Goal: Task Accomplishment & Management: Manage account settings

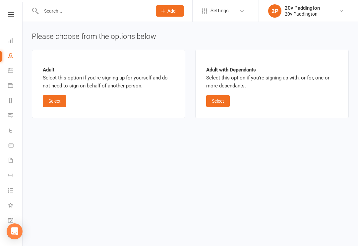
click at [340, 69] on div "Adult with Dependants Select this option if you're signing up with, or for, one…" at bounding box center [272, 84] width 154 height 68
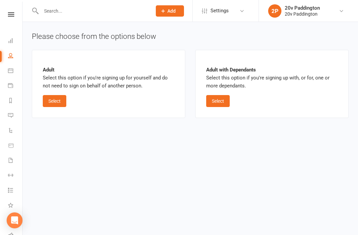
click at [12, 72] on icon at bounding box center [10, 70] width 5 height 5
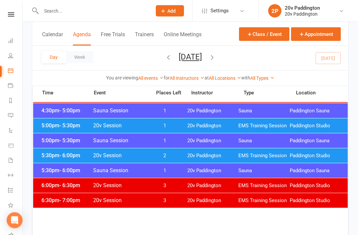
click at [263, 155] on span "EMS Training Session" at bounding box center [264, 156] width 51 height 6
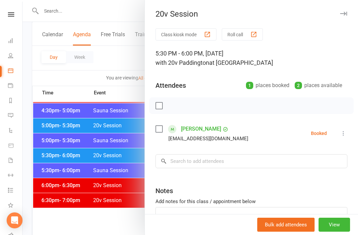
click at [347, 131] on icon at bounding box center [343, 133] width 7 height 7
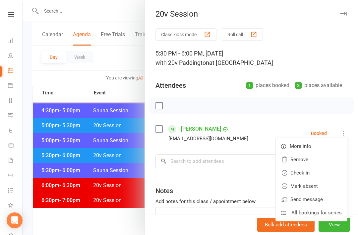
click at [314, 159] on link "Remove" at bounding box center [311, 159] width 71 height 13
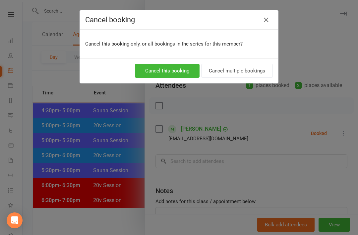
click at [178, 65] on button "Cancel this booking" at bounding box center [167, 71] width 65 height 14
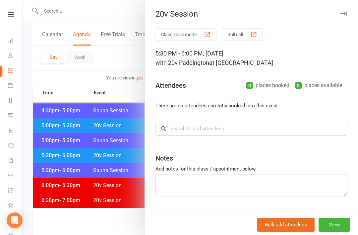
click at [116, 164] on div at bounding box center [191, 117] width 336 height 235
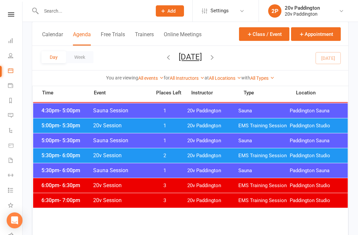
click at [164, 126] on span "1" at bounding box center [165, 125] width 35 height 6
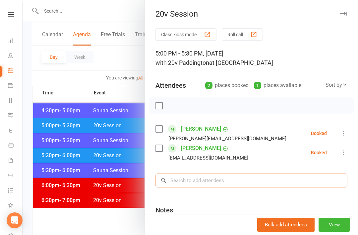
click at [214, 174] on input "search" at bounding box center [252, 180] width 192 height 14
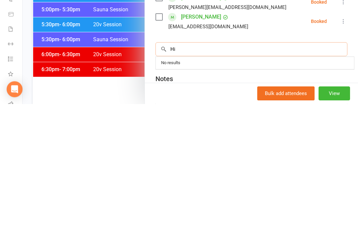
type input "H"
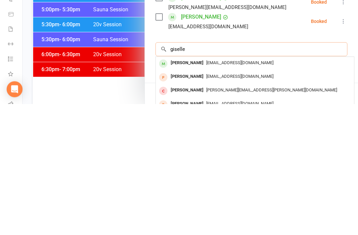
type input "giselle"
click at [227, 191] on span "gisellevieira33@icloud.com" at bounding box center [239, 193] width 67 height 5
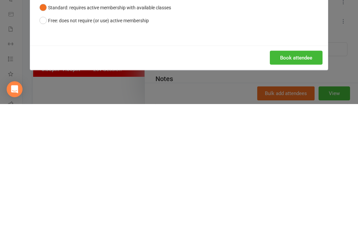
scroll to position [739, 0]
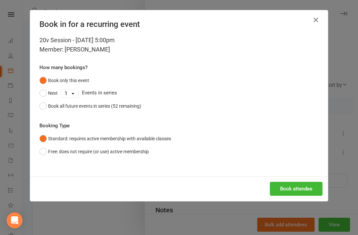
click at [293, 192] on button "Book attendee" at bounding box center [296, 189] width 53 height 14
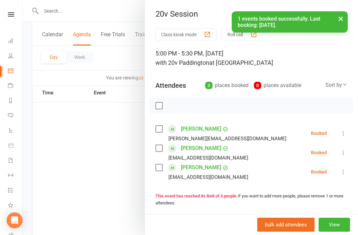
click at [107, 182] on div at bounding box center [191, 117] width 336 height 235
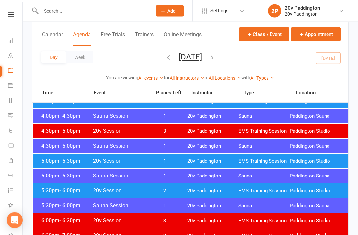
scroll to position [559, 0]
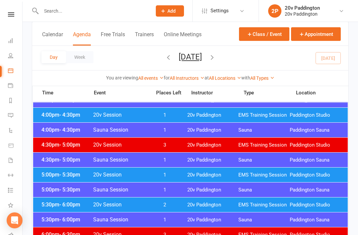
click at [216, 61] on icon "button" at bounding box center [212, 56] width 7 height 7
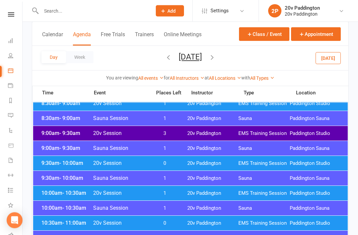
click at [288, 132] on span "EMS Training Session" at bounding box center [264, 133] width 51 height 6
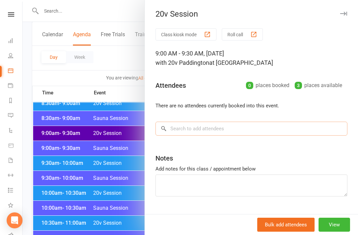
click at [299, 124] on input "search" at bounding box center [252, 128] width 192 height 14
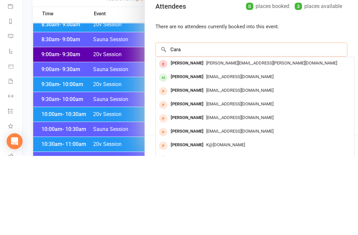
type input "Cara"
click at [238, 151] on div "cara@y7mail.com" at bounding box center [255, 156] width 193 height 10
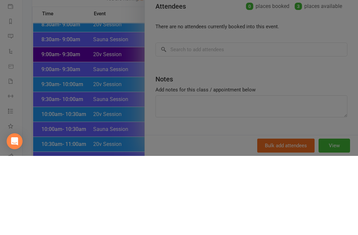
scroll to position [231, 0]
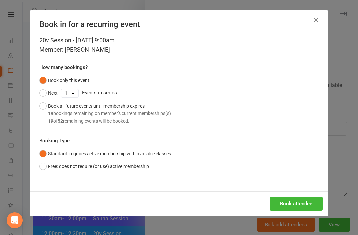
click at [314, 197] on button "Book attendee" at bounding box center [296, 203] width 53 height 14
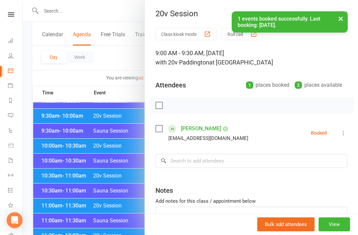
click at [337, 222] on button "View" at bounding box center [335, 224] width 32 height 14
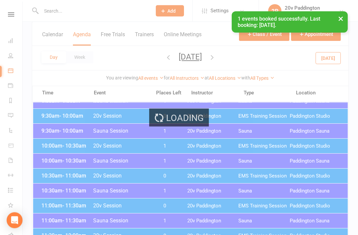
scroll to position [199, 0]
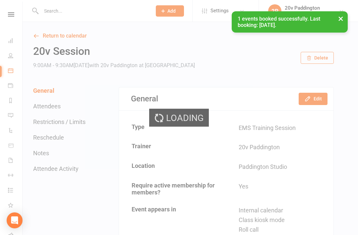
click at [325, 89] on div "Loading" at bounding box center [179, 117] width 358 height 235
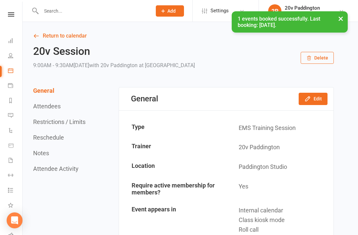
click at [319, 98] on button "Edit" at bounding box center [313, 99] width 29 height 12
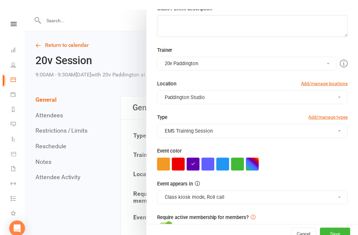
scroll to position [1, 0]
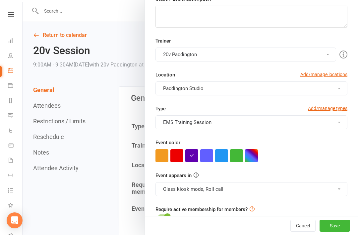
click at [339, 222] on button "Save" at bounding box center [335, 225] width 31 height 12
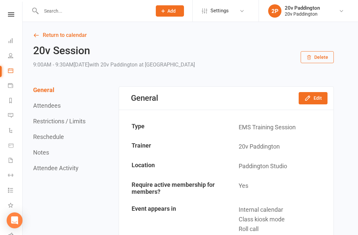
click at [79, 32] on link "Return to calendar" at bounding box center [183, 35] width 301 height 9
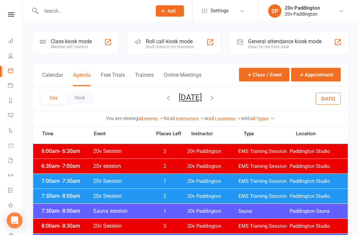
click at [325, 104] on button "Today" at bounding box center [328, 98] width 25 height 12
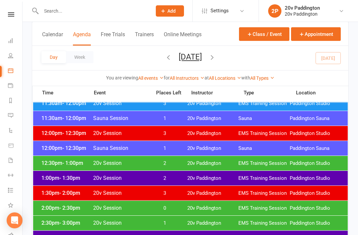
scroll to position [396, 0]
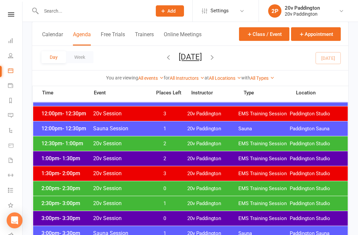
click at [238, 156] on span "20v Paddington" at bounding box center [212, 158] width 51 height 6
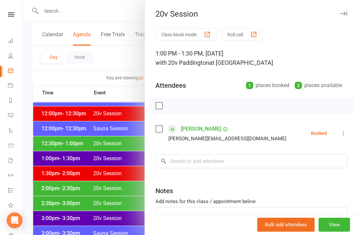
click at [111, 194] on div at bounding box center [191, 117] width 336 height 235
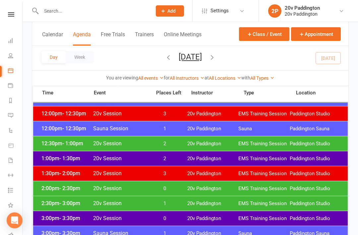
click at [178, 143] on span "2" at bounding box center [165, 143] width 35 height 6
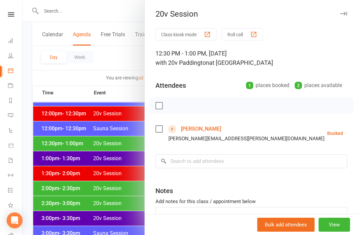
click at [357, 135] on icon at bounding box center [360, 133] width 7 height 7
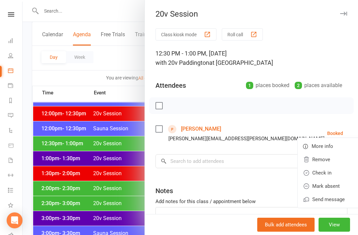
click at [318, 170] on link "Check in" at bounding box center [331, 172] width 66 height 13
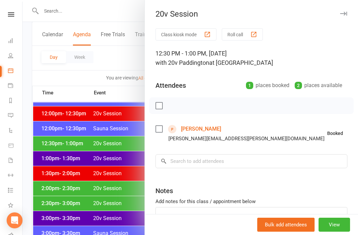
click at [189, 133] on link "[PERSON_NAME]" at bounding box center [201, 128] width 40 height 11
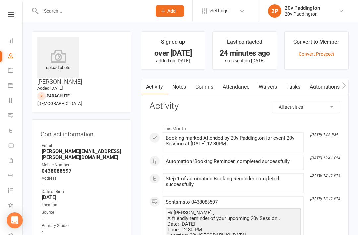
click at [236, 80] on link "Attendance" at bounding box center [236, 86] width 36 height 15
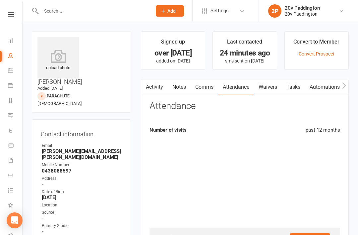
scroll to position [21, 0]
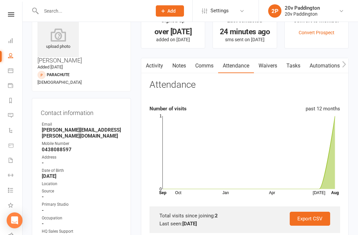
click at [292, 63] on link "Tasks" at bounding box center [293, 65] width 23 height 15
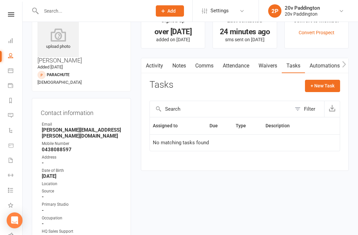
click at [272, 67] on link "Waivers" at bounding box center [268, 65] width 28 height 15
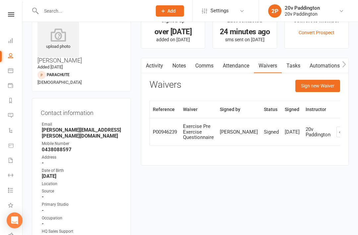
click at [334, 86] on button "Sign new Waiver" at bounding box center [318, 86] width 45 height 12
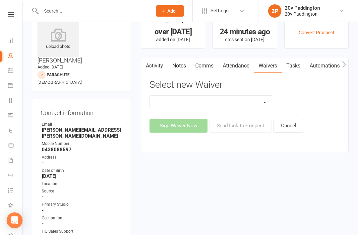
click at [256, 103] on select "20v Ambassador Program 20v Pre Exercise Questionnaire 20V Sauna Sessions 2 Sess…" at bounding box center [211, 102] width 123 height 13
select select "14632"
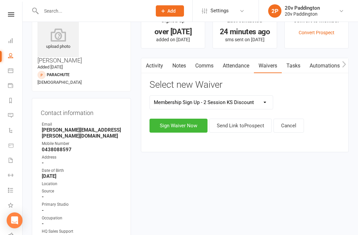
click at [188, 126] on button "Sign Waiver Now" at bounding box center [179, 125] width 58 height 14
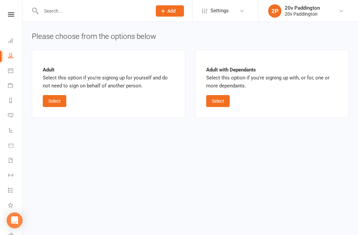
click at [57, 96] on button "Select" at bounding box center [55, 101] width 24 height 12
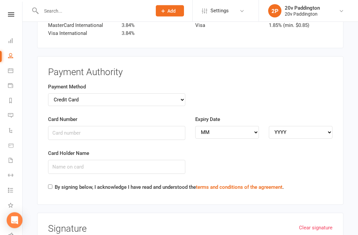
scroll to position [932, 0]
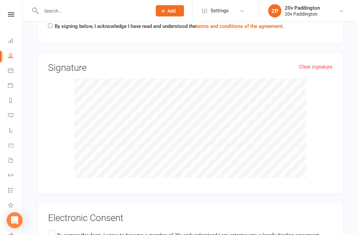
scroll to position [1101, 0]
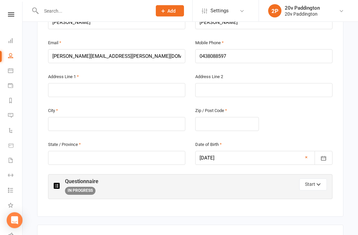
scroll to position [171, 0]
click at [156, 117] on input "text" at bounding box center [116, 124] width 137 height 14
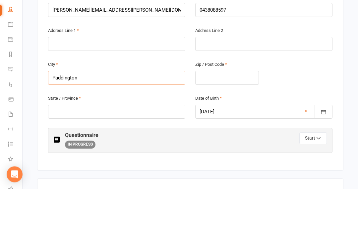
type input "Paddington"
click at [224, 117] on input "text" at bounding box center [227, 124] width 64 height 14
type input "2021"
click at [137, 151] on input "text" at bounding box center [116, 158] width 137 height 14
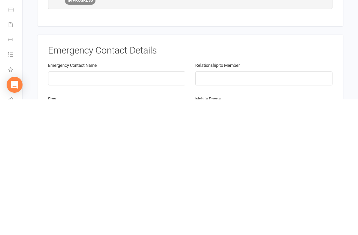
scroll to position [226, 0]
type input "Nsw"
click at [139, 206] on input "text" at bounding box center [116, 213] width 137 height 14
type input "Carolyn bazley"
click at [236, 206] on input "text" at bounding box center [263, 213] width 137 height 14
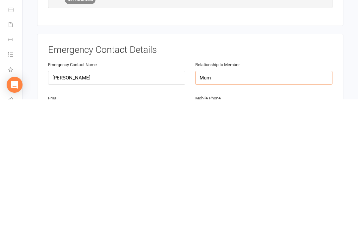
type input "Mum"
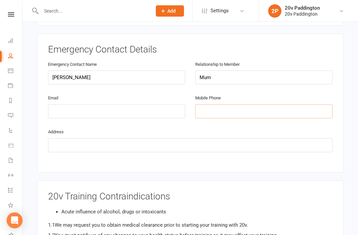
click at [250, 104] on input "tel" at bounding box center [263, 111] width 137 height 14
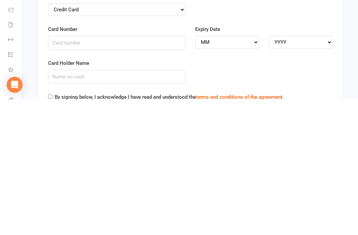
scroll to position [0, 0]
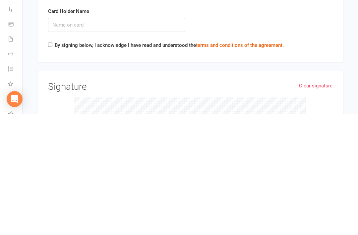
type input "0438632203"
click at [57, 162] on label "By signing below, I acknowledge I have read and understood the terms and condit…" at bounding box center [169, 166] width 229 height 8
click at [52, 164] on input "By signing below, I acknowledge I have read and understood the terms and condit…" at bounding box center [50, 166] width 4 height 4
checkbox input "true"
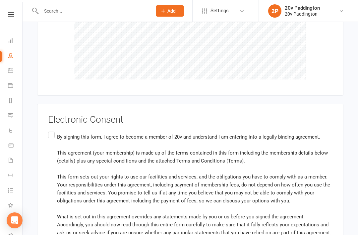
click at [47, 108] on div "Electronic Consent By signing this form, I agree to become a member of 20v and …" at bounding box center [190, 189] width 307 height 171
click at [55, 130] on label "By signing this form, I agree to become a member of 20v and understand I am ent…" at bounding box center [190, 192] width 285 height 124
click at [52, 130] on input "By signing this form, I agree to become a member of 20v and understand I am ent…" at bounding box center [50, 130] width 4 height 0
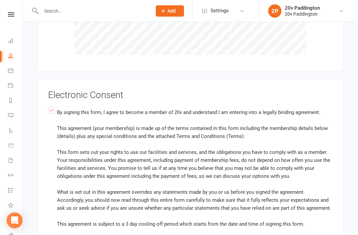
scroll to position [1241, 0]
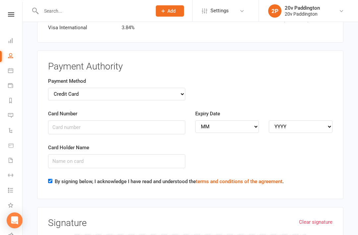
scroll to position [942, 0]
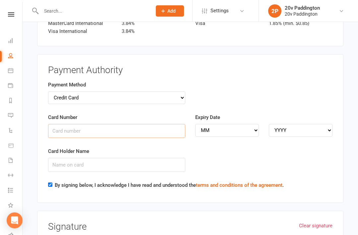
click at [104, 124] on input "Card Number" at bounding box center [116, 131] width 137 height 14
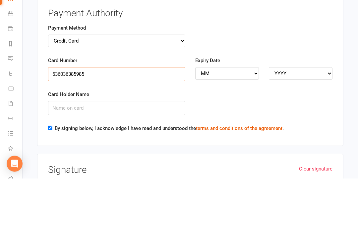
type input "536036385985"
click at [225, 124] on select "MM 01 02 03 04 05 06 07 08 09 10 11 12" at bounding box center [227, 130] width 64 height 13
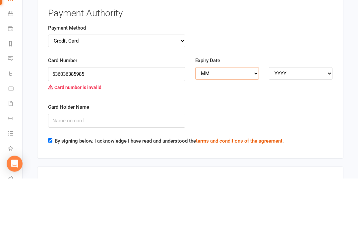
scroll to position [999, 0]
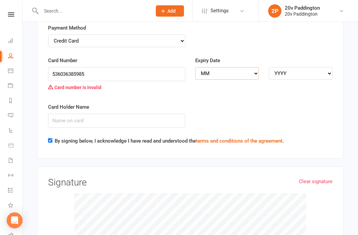
select select "06"
click at [304, 67] on select "YYYY 2025 2026 2027 2028 2029 2030 2031 2032 2033 2034" at bounding box center [301, 73] width 64 height 13
select select "2026"
click at [142, 113] on input "Card Holder Name" at bounding box center [116, 120] width 137 height 14
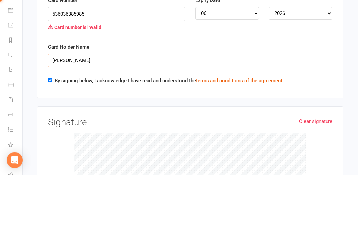
click at [139, 114] on input "Rebecca Bailey" at bounding box center [116, 121] width 137 height 14
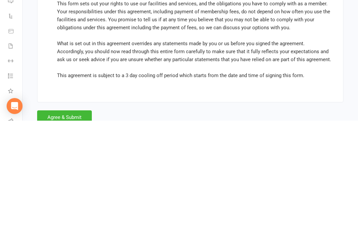
scroll to position [1275, 0]
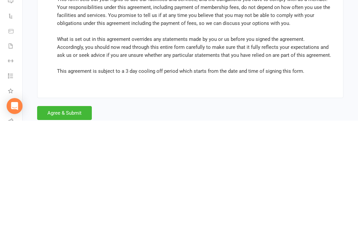
type input "Rebecca bazley"
click at [78, 220] on button "Agree & Submit" at bounding box center [64, 227] width 55 height 14
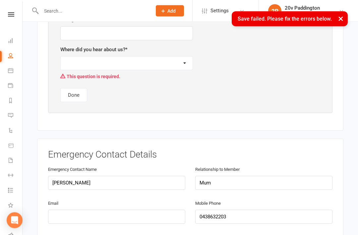
scroll to position [151, 0]
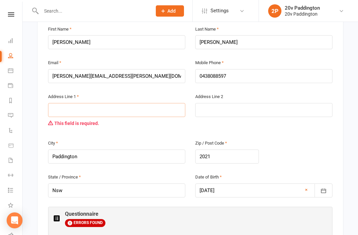
click at [132, 103] on input "text" at bounding box center [116, 110] width 137 height 14
type input "Paddington"
click at [341, 84] on div "Member Details First Name Rebecca Last Name Bazley Email Rebecca.bazley@me.com …" at bounding box center [190, 228] width 307 height 461
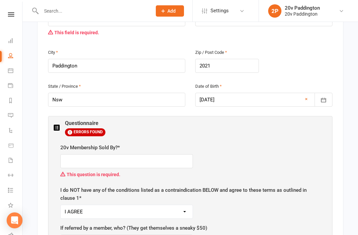
scroll to position [244, 0]
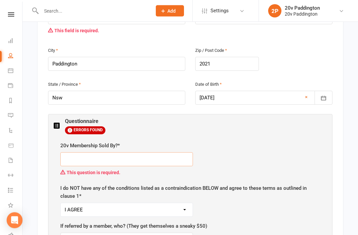
click at [148, 152] on input "text" at bounding box center [126, 159] width 133 height 14
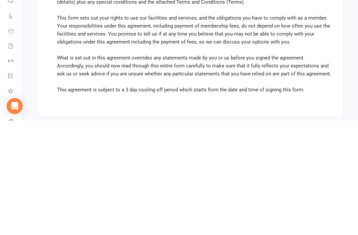
scroll to position [1470, 0]
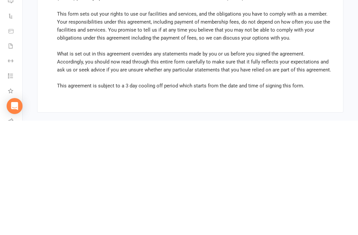
type input "Zac"
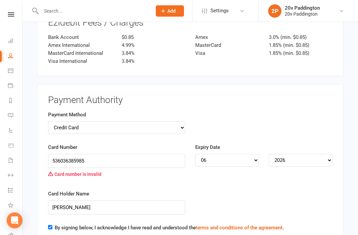
scroll to position [1109, 0]
click at [163, 154] on input "536036385985" at bounding box center [116, 161] width 137 height 14
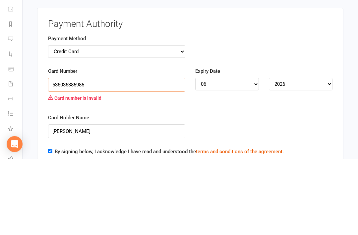
click at [161, 154] on input "536036385985" at bounding box center [116, 161] width 137 height 14
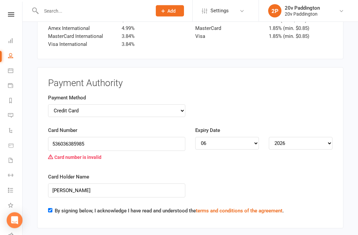
scroll to position [1126, 0]
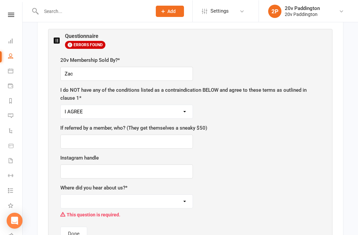
click at [160, 194] on select "Walk past Facebook / Instagram Friend / family Google ClassPass Mail Drop Other" at bounding box center [127, 200] width 132 height 13
click at [160, 184] on div "Where did you hear about us? * Walk past Facebook / Instagram Friend / family G…" at bounding box center [190, 202] width 260 height 37
click at [164, 194] on select "Walk past Facebook / Instagram Friend / family Google ClassPass Mail Drop Other" at bounding box center [127, 200] width 132 height 13
select select "Friend / family"
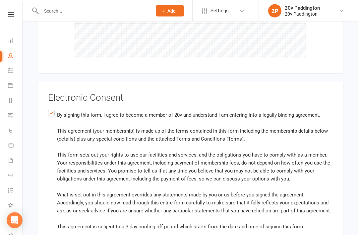
scroll to position [1438, 0]
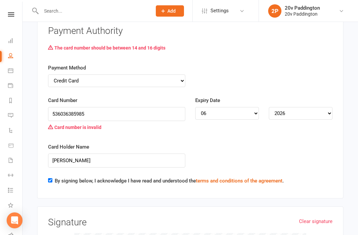
scroll to position [1160, 0]
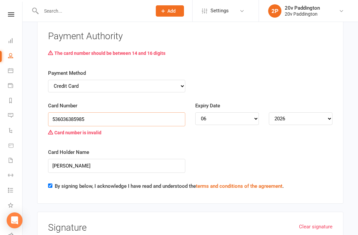
click at [108, 112] on input "536036385985" at bounding box center [116, 119] width 137 height 14
click at [73, 126] on div "Card number is invalid" at bounding box center [116, 132] width 137 height 13
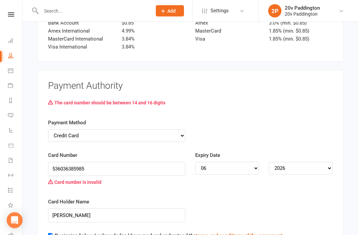
scroll to position [1111, 0]
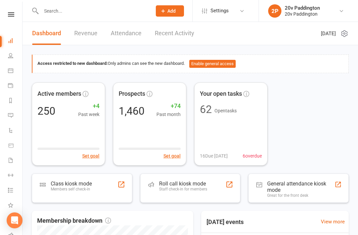
click at [10, 119] on link "Messages 2" at bounding box center [15, 116] width 15 height 15
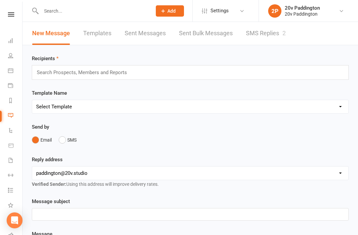
click at [267, 39] on link "SMS Replies 2" at bounding box center [266, 33] width 40 height 23
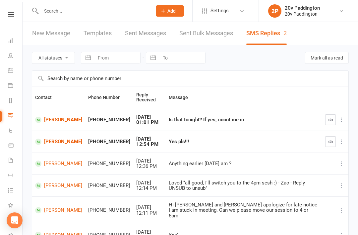
click at [59, 118] on link "[PERSON_NAME]" at bounding box center [58, 119] width 47 height 6
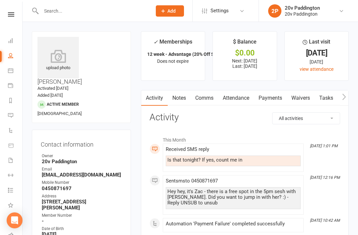
click at [205, 100] on link "Comms" at bounding box center [205, 97] width 28 height 15
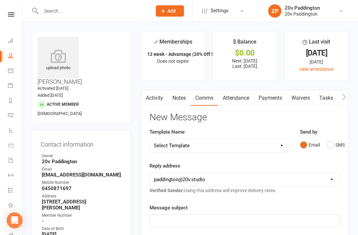
click at [336, 144] on button "SMS" at bounding box center [336, 144] width 18 height 13
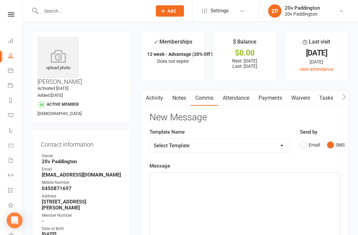
click at [259, 192] on div "﻿" at bounding box center [245, 223] width 190 height 100
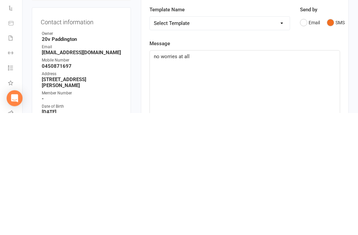
click at [243, 173] on div "no worries at all" at bounding box center [245, 223] width 190 height 100
click at [250, 175] on p "no worries at all" at bounding box center [245, 179] width 182 height 8
click at [247, 173] on div "no worries at all" at bounding box center [245, 223] width 190 height 100
click at [243, 173] on div "no worries at all" at bounding box center [245, 223] width 190 height 100
click at [192, 175] on p "no worries at all" at bounding box center [245, 179] width 182 height 8
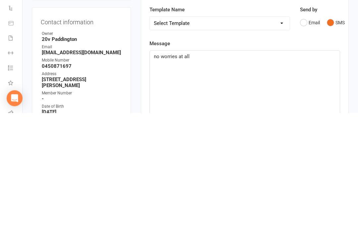
click at [192, 175] on p "no worries at all" at bounding box center [245, 179] width 182 height 8
click at [195, 175] on p "no worries at all" at bounding box center [245, 179] width 182 height 8
click at [198, 175] on p "no worries at all" at bounding box center [245, 179] width 182 height 8
click at [189, 176] on span "Yepppp, I’ll boom yo" at bounding box center [176, 179] width 44 height 6
click at [257, 175] on p "Yepppp, I’ll book yo" at bounding box center [245, 179] width 182 height 8
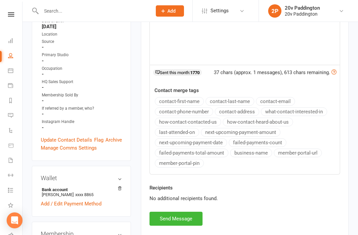
scroll to position [285, 0]
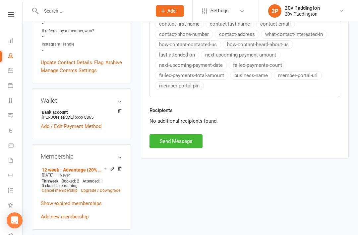
click at [177, 138] on button "Send Message" at bounding box center [176, 141] width 53 height 14
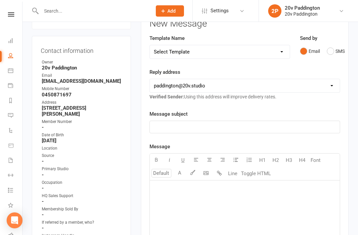
scroll to position [0, 0]
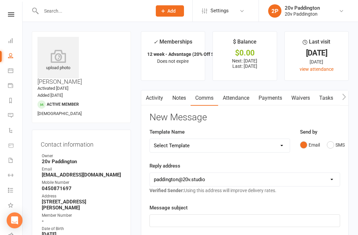
click at [157, 98] on link "Activity" at bounding box center [154, 97] width 27 height 15
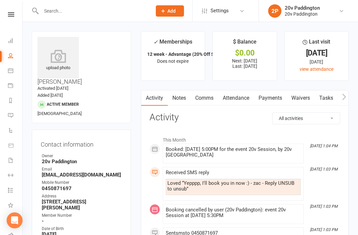
click at [13, 116] on link "Messages 2" at bounding box center [15, 116] width 15 height 15
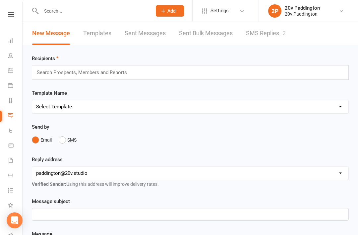
click at [266, 33] on link "SMS Replies 2" at bounding box center [266, 33] width 40 height 23
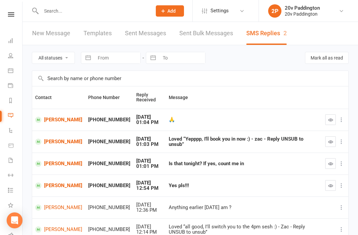
click at [341, 121] on icon at bounding box center [341, 119] width 7 height 7
click at [323, 105] on th at bounding box center [336, 97] width 26 height 22
click at [326, 121] on button "button" at bounding box center [331, 119] width 11 height 11
click at [329, 136] on button "button" at bounding box center [331, 141] width 11 height 11
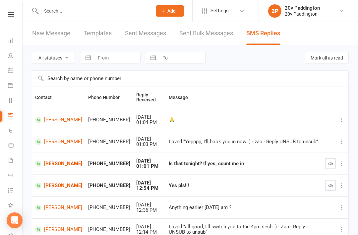
click at [333, 161] on icon "button" at bounding box center [331, 163] width 5 height 5
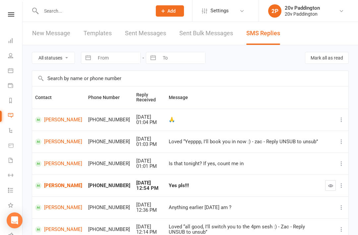
click at [51, 182] on link "Cara Atchison" at bounding box center [58, 185] width 47 height 6
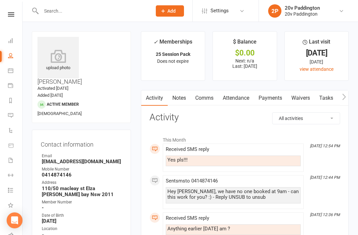
click at [202, 99] on link "Comms" at bounding box center [205, 97] width 28 height 15
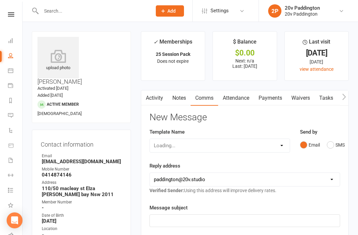
click at [325, 145] on div "Email SMS" at bounding box center [320, 144] width 40 height 13
click at [334, 142] on button "SMS" at bounding box center [336, 144] width 18 height 13
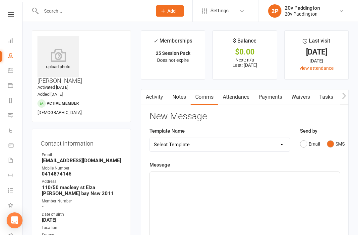
click at [217, 192] on div "﻿" at bounding box center [245, 222] width 190 height 100
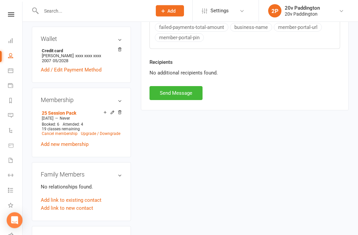
scroll to position [332, 0]
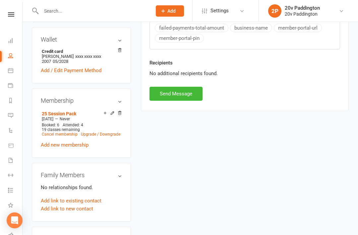
click at [185, 99] on button "Send Message" at bounding box center [176, 94] width 53 height 14
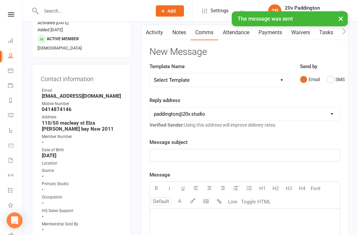
scroll to position [0, 0]
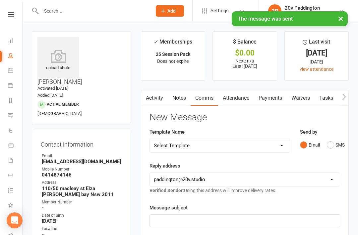
click at [11, 116] on icon at bounding box center [10, 114] width 5 height 5
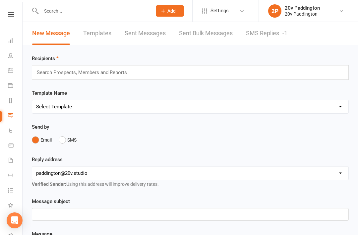
click at [272, 34] on link "SMS Replies -1" at bounding box center [266, 33] width 41 height 23
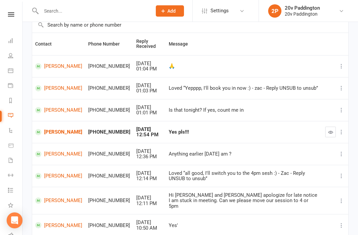
scroll to position [52, 0]
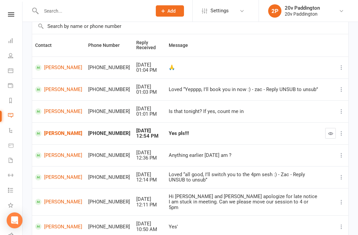
click at [332, 131] on icon "button" at bounding box center [331, 133] width 5 height 5
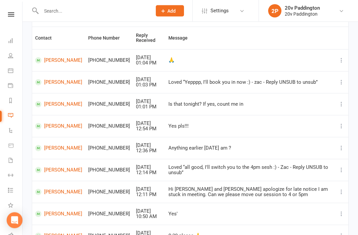
scroll to position [0, 0]
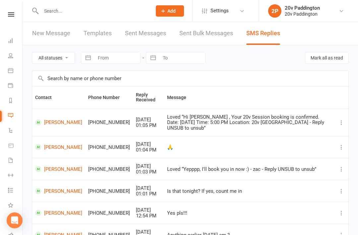
click at [107, 78] on input "text" at bounding box center [190, 78] width 317 height 15
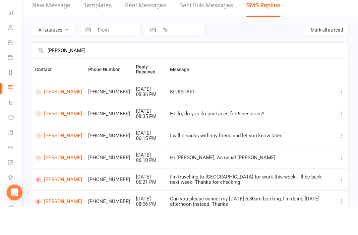
type input "Rebecca"
click at [59, 116] on link "[PERSON_NAME]" at bounding box center [58, 119] width 47 height 6
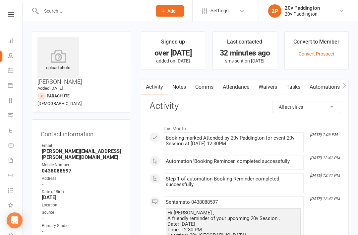
click at [210, 83] on link "Comms" at bounding box center [205, 86] width 28 height 15
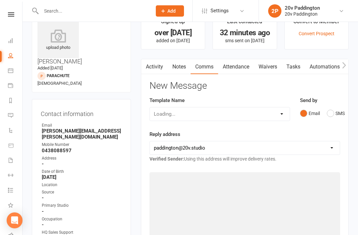
scroll to position [21, 0]
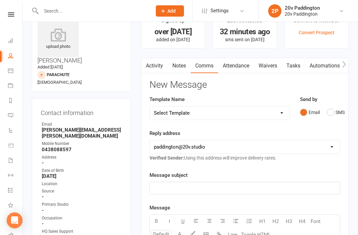
click at [331, 111] on button "SMS" at bounding box center [336, 112] width 18 height 13
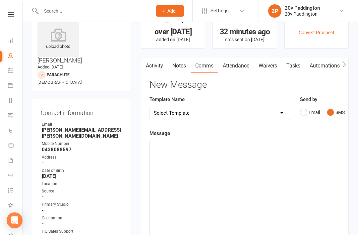
click at [266, 182] on div "﻿" at bounding box center [245, 190] width 190 height 100
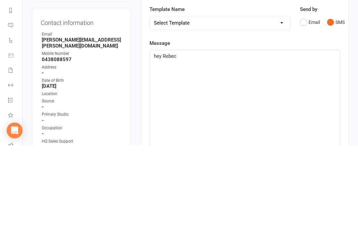
click at [158, 143] on span "hey Rebec" at bounding box center [165, 146] width 23 height 6
click at [196, 142] on p "Hey Rebec" at bounding box center [245, 146] width 182 height 8
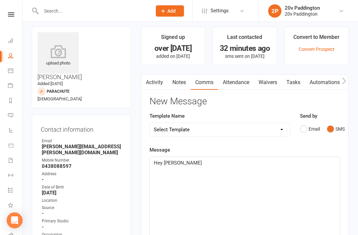
scroll to position [1, 0]
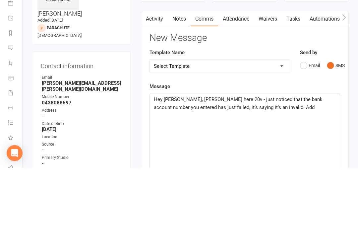
click at [281, 164] on span "Hey Rebecca, Zac here 20v - just noticed that the bank account number you enter…" at bounding box center [239, 171] width 170 height 14
click at [284, 164] on span "Hey Rebecca, Zac here 20v - just noticed that the bank account number you enter…" at bounding box center [239, 171] width 170 height 14
click at [277, 163] on p "Hey Rebecca, Zac here 20v - just noticed that the bank card number you entered …" at bounding box center [245, 171] width 182 height 16
click at [269, 164] on span "Hey Rebecca, Zac here 20v - just noticed that the bank card number you entered …" at bounding box center [246, 175] width 184 height 22
click at [266, 164] on span "Hey Rebecca, Zac here 20v - just noticed that the bank card number you entered …" at bounding box center [246, 175] width 184 height 22
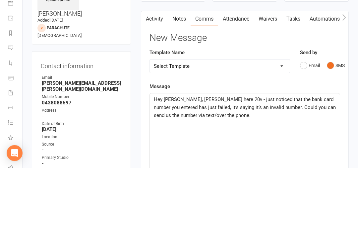
click at [282, 164] on span "Hey Rebecca, Zac here 20v - just noticed that the bank card number you entered …" at bounding box center [246, 175] width 184 height 22
click at [279, 164] on span "Hey Rebecca, Zac here 20v - just noticed that the bank card number you entered …" at bounding box center [246, 175] width 184 height 22
click at [293, 163] on p "Hey Rebecca, Zac here 20v - just noticed that the bank card number you entered …" at bounding box center [245, 175] width 182 height 24
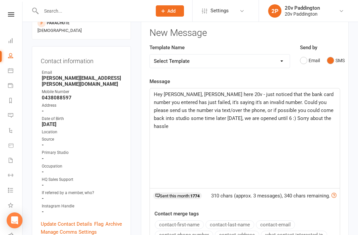
click at [260, 115] on span "Hey Rebecca, Zac here 20v - just noticed that the bank card number you entered …" at bounding box center [244, 110] width 181 height 38
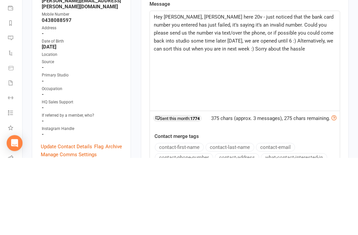
click at [303, 88] on div "Hey Rebecca, Zac here 20v - just noticed that the bank card number you entered …" at bounding box center [245, 138] width 190 height 100
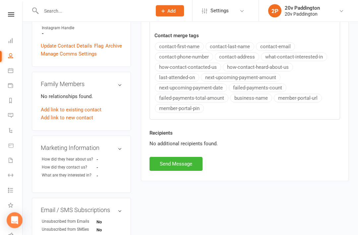
click at [187, 168] on button "Send Message" at bounding box center [176, 164] width 53 height 14
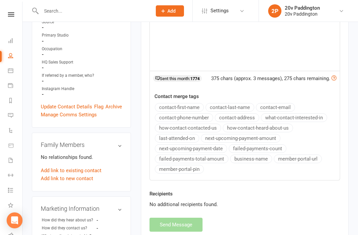
scroll to position [0, 0]
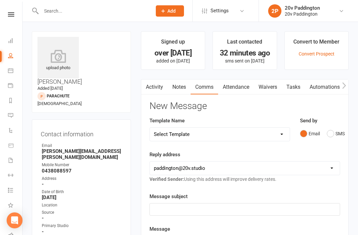
click at [86, 11] on input "text" at bounding box center [93, 10] width 108 height 9
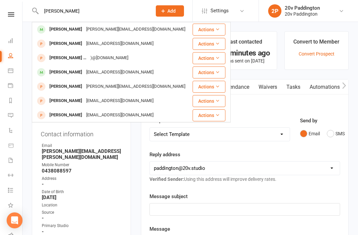
type input "Julian"
click at [138, 31] on div "Julian Tobias julian@theisland.com" at bounding box center [112, 30] width 159 height 14
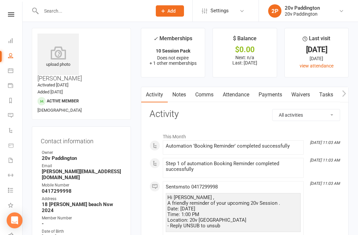
click at [203, 93] on link "Comms" at bounding box center [205, 94] width 28 height 15
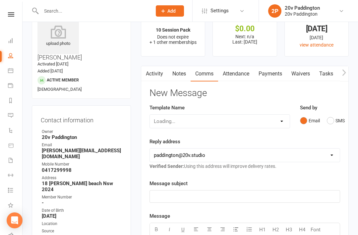
scroll to position [25, 0]
click at [344, 121] on button "SMS" at bounding box center [336, 120] width 18 height 13
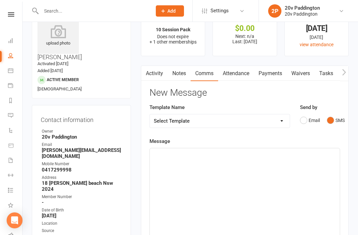
click at [257, 176] on div "﻿" at bounding box center [245, 198] width 190 height 100
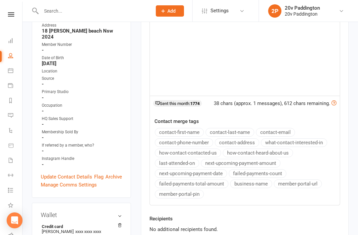
scroll to position [227, 0]
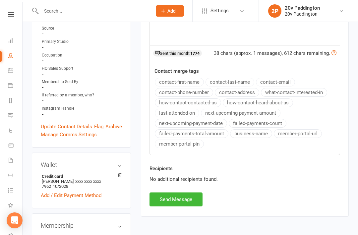
click at [185, 203] on button "Send Message" at bounding box center [176, 199] width 53 height 14
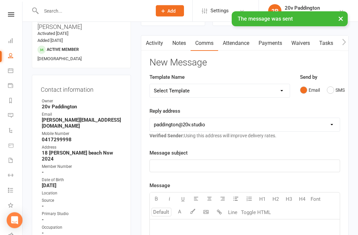
scroll to position [0, 0]
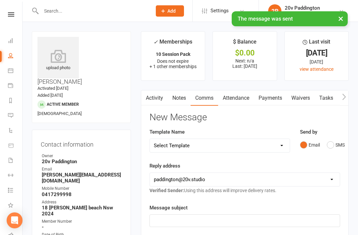
click at [160, 98] on link "Activity" at bounding box center [154, 97] width 27 height 15
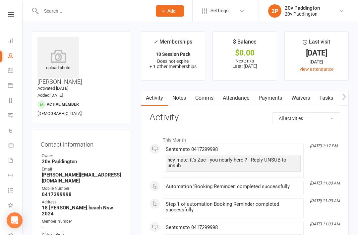
click at [17, 110] on link "Messages 1" at bounding box center [15, 116] width 15 height 15
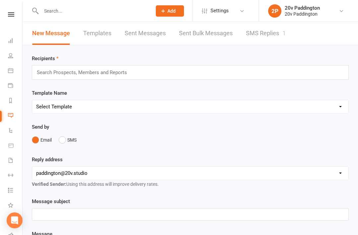
click at [260, 37] on link "SMS Replies 1" at bounding box center [266, 33] width 40 height 23
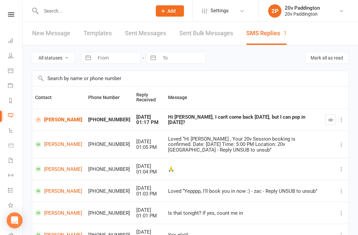
click at [56, 120] on link "[PERSON_NAME]" at bounding box center [58, 119] width 47 height 6
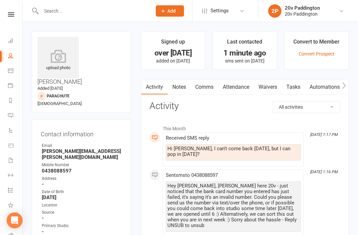
click at [206, 88] on link "Comms" at bounding box center [205, 86] width 28 height 15
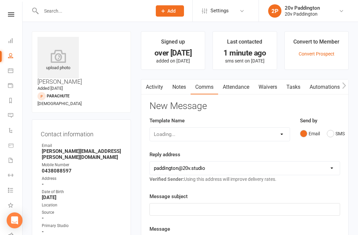
click at [329, 139] on button "SMS" at bounding box center [336, 133] width 18 height 13
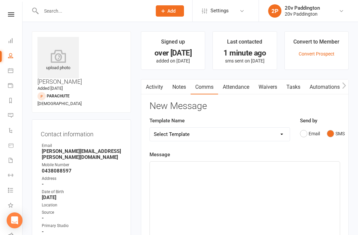
click at [258, 184] on div "﻿" at bounding box center [245, 211] width 190 height 100
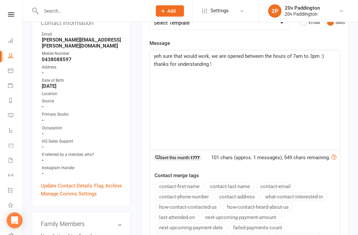
click at [278, 69] on div "yeh sure that would work, we are opened between the hours of 7am to 3pm :) than…" at bounding box center [245, 100] width 190 height 100
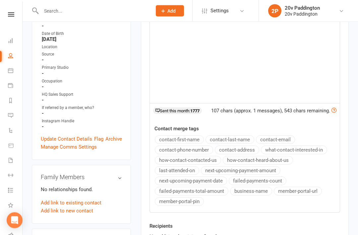
scroll to position [226, 0]
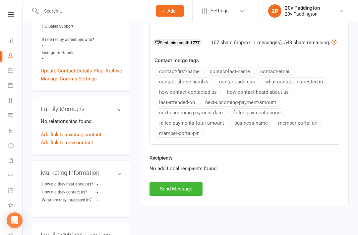
click at [176, 185] on button "Send Message" at bounding box center [176, 189] width 53 height 14
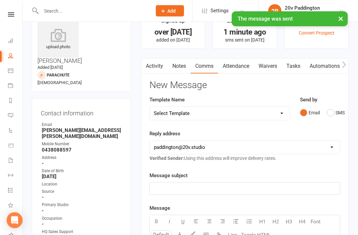
scroll to position [0, 0]
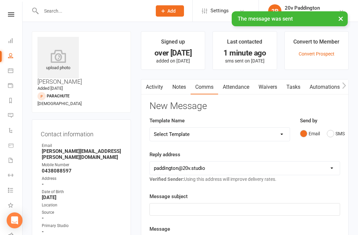
click at [159, 83] on link "Activity" at bounding box center [154, 86] width 27 height 15
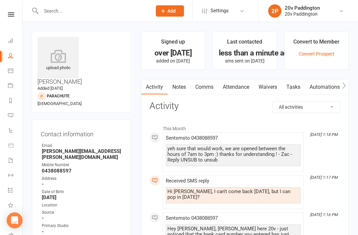
click at [11, 113] on icon at bounding box center [10, 114] width 5 height 5
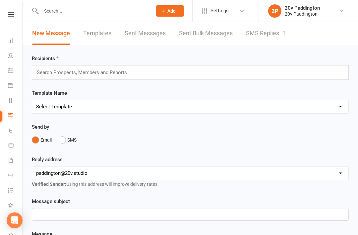
click at [277, 26] on link "SMS Replies 1" at bounding box center [266, 33] width 40 height 23
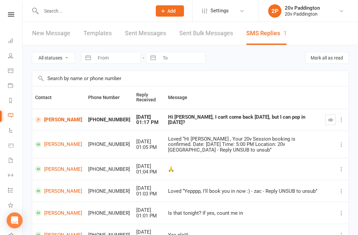
click at [329, 119] on icon "button" at bounding box center [331, 119] width 5 height 5
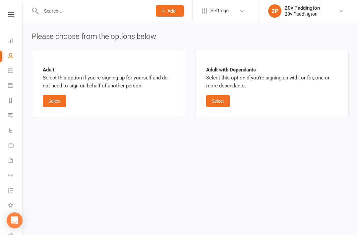
click at [62, 101] on button "Select" at bounding box center [55, 101] width 24 height 12
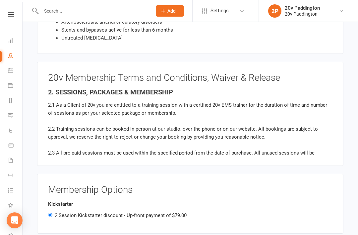
scroll to position [565, 0]
